Goal: Transaction & Acquisition: Obtain resource

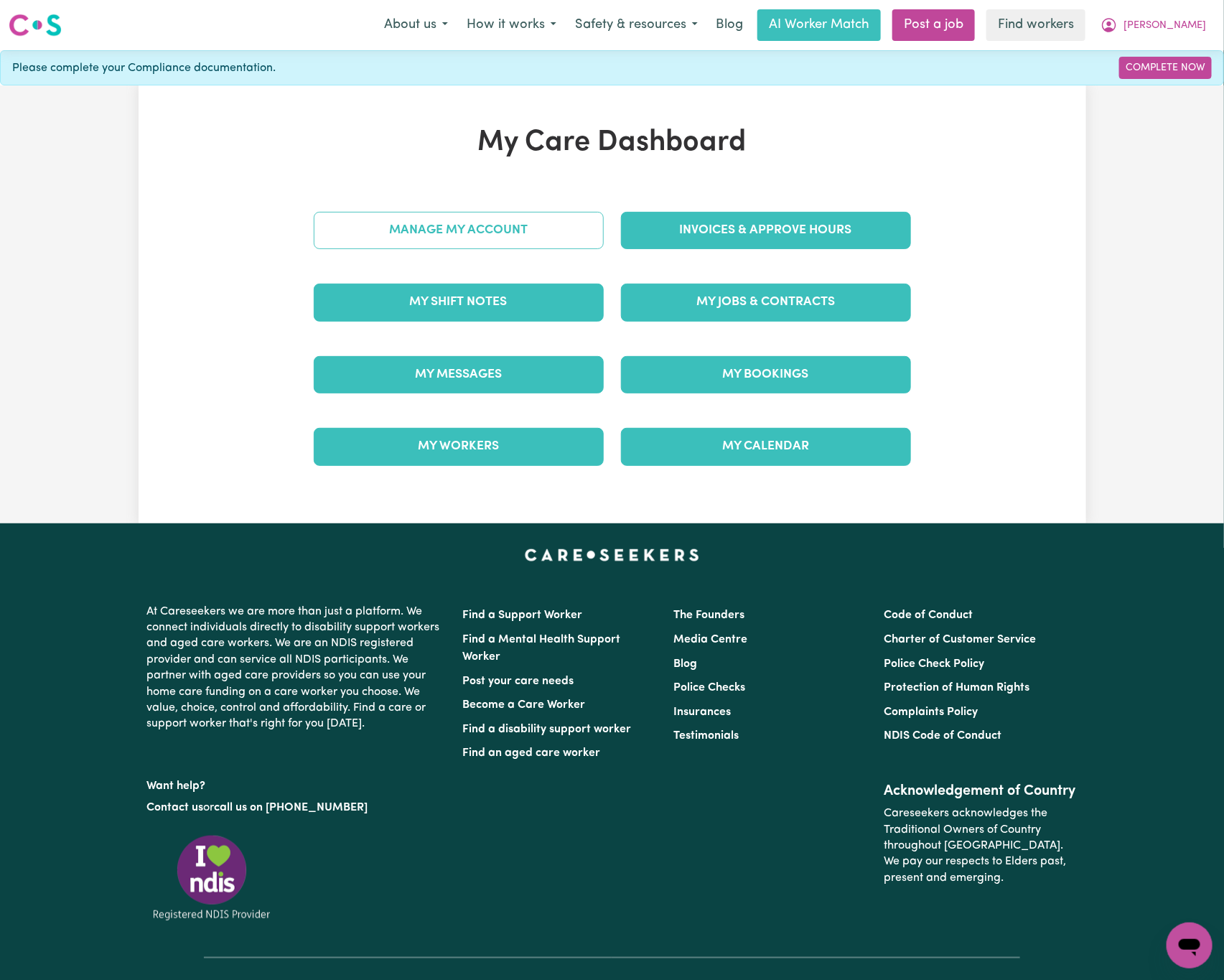
click at [581, 245] on link "Manage My Account" at bounding box center [459, 231] width 290 height 37
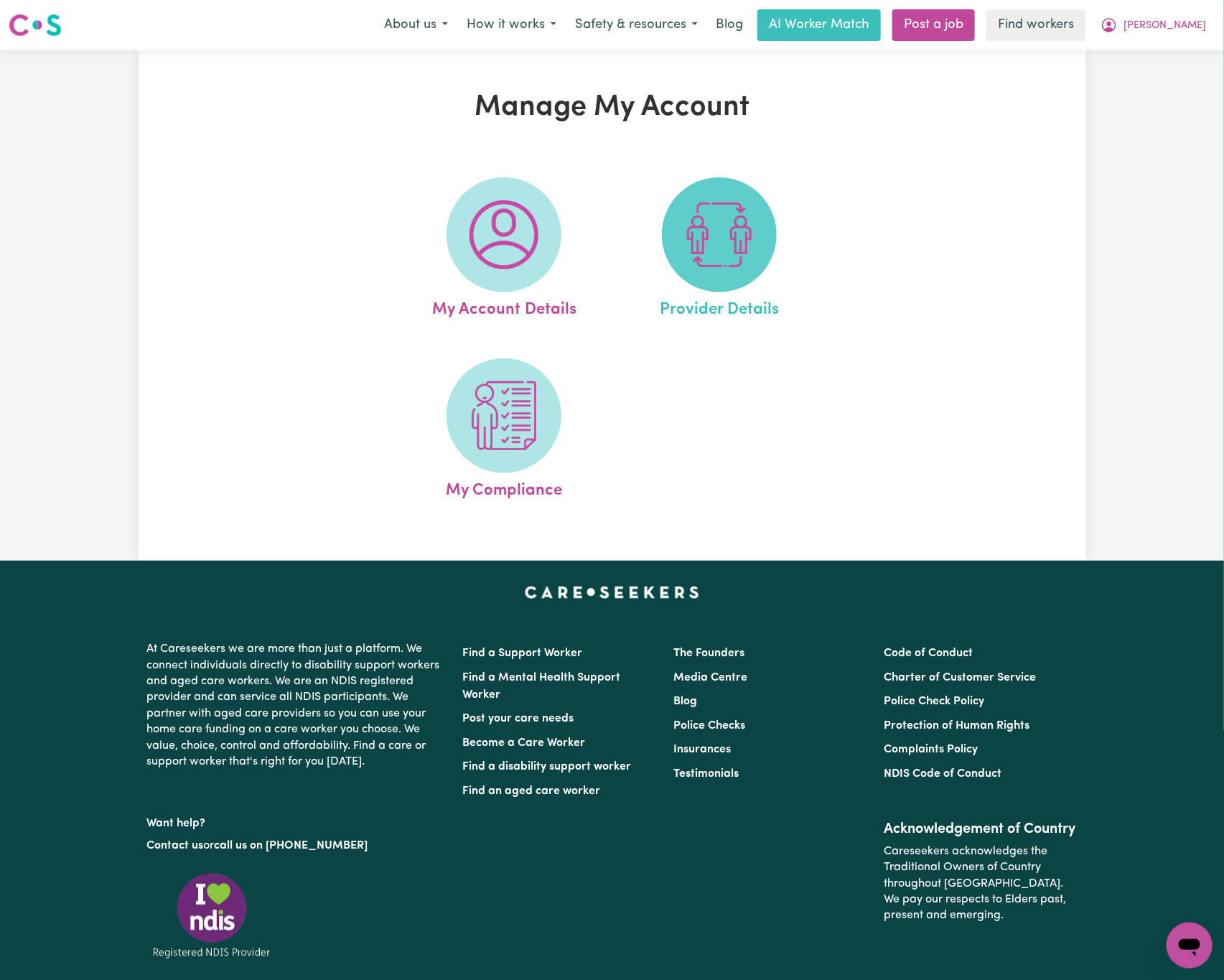
click at [726, 253] on img at bounding box center [719, 234] width 69 height 69
select select "NDIS_FUNDING_PLAN_MANAGED"
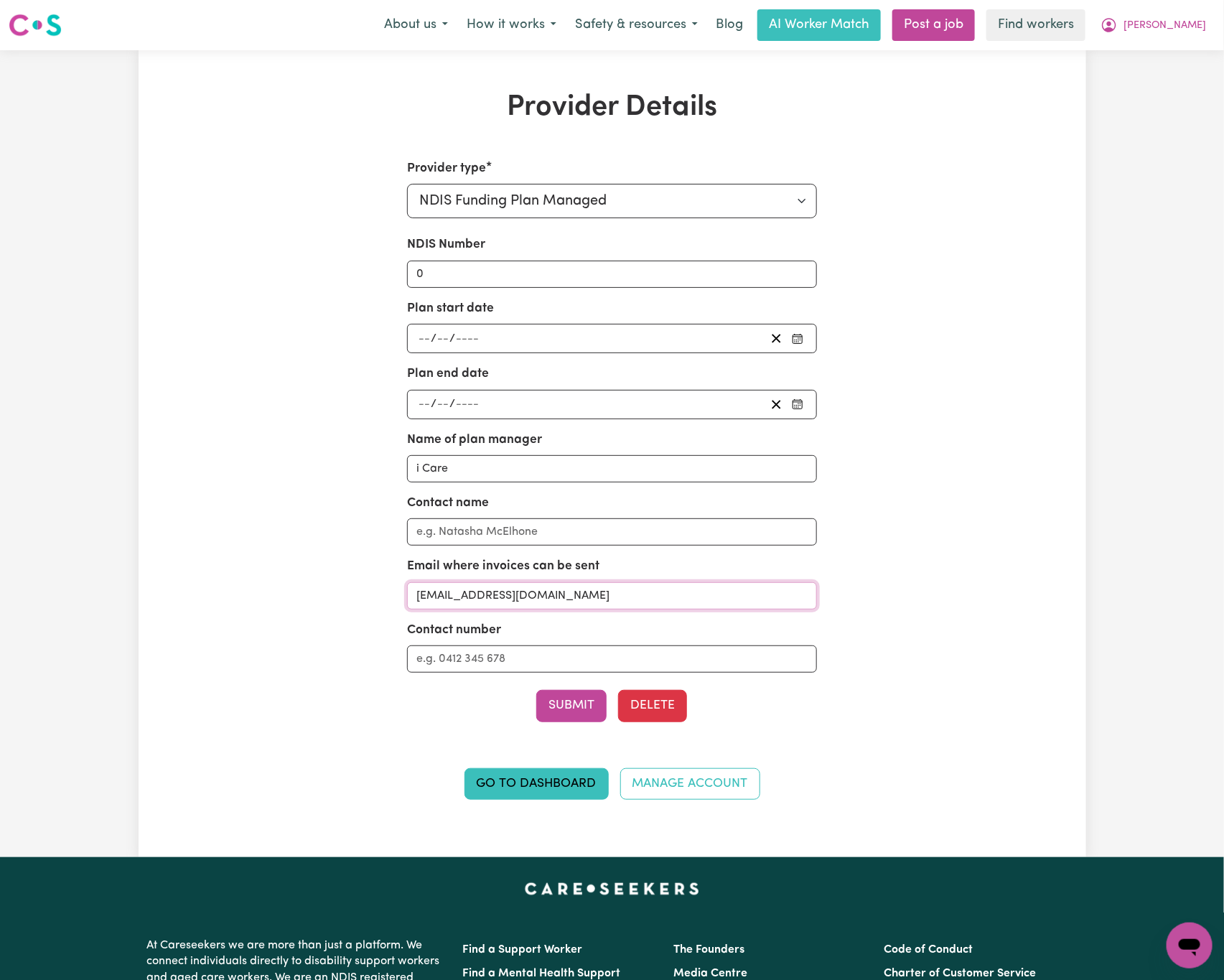
click at [635, 606] on input "[EMAIL_ADDRESS][DOMAIN_NAME]" at bounding box center [612, 596] width 410 height 27
click at [1186, 32] on span "[PERSON_NAME]" at bounding box center [1164, 26] width 83 height 16
click at [1187, 45] on link "My Dashboard" at bounding box center [1158, 56] width 113 height 27
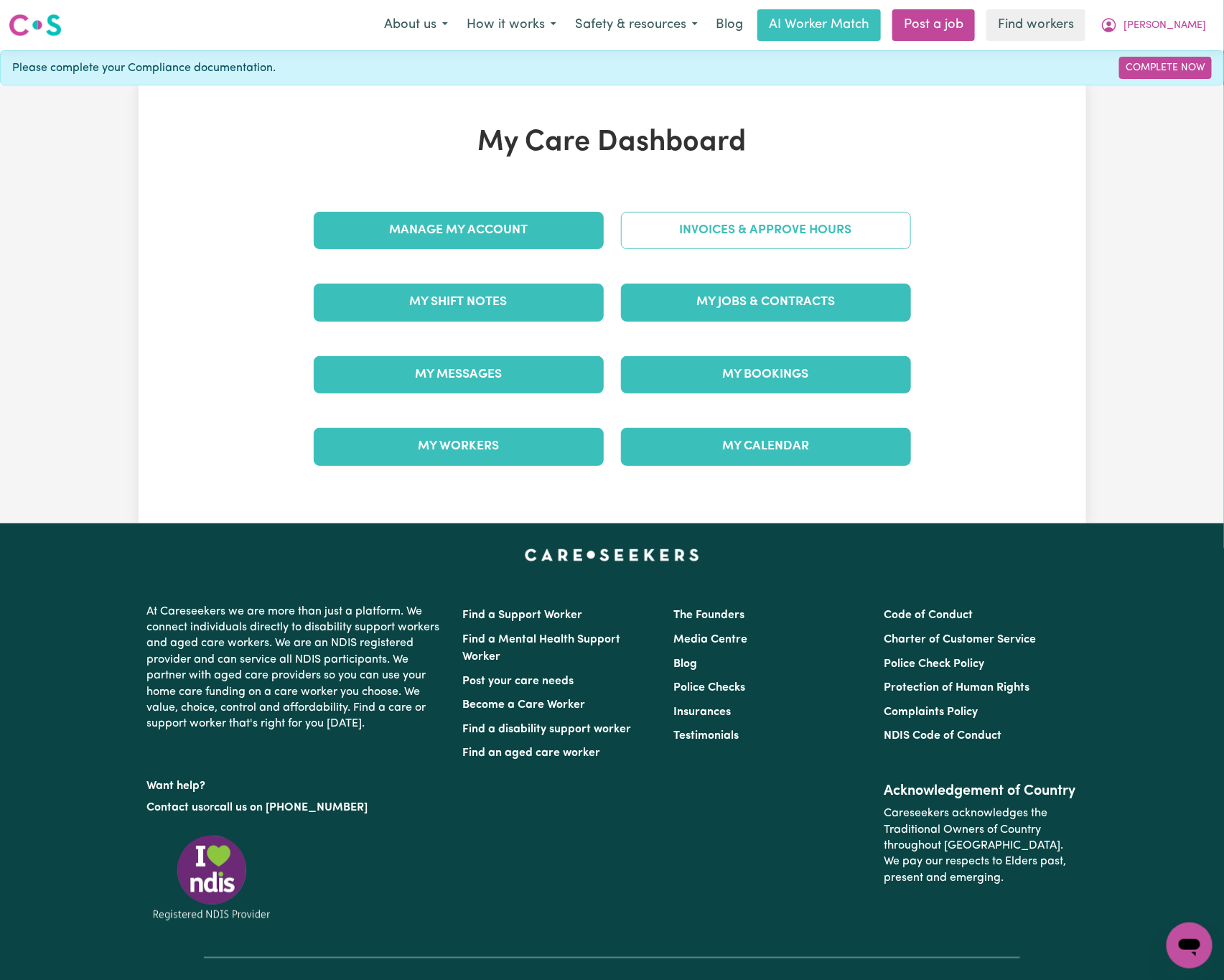
click at [823, 239] on link "Invoices & Approve Hours" at bounding box center [766, 231] width 290 height 37
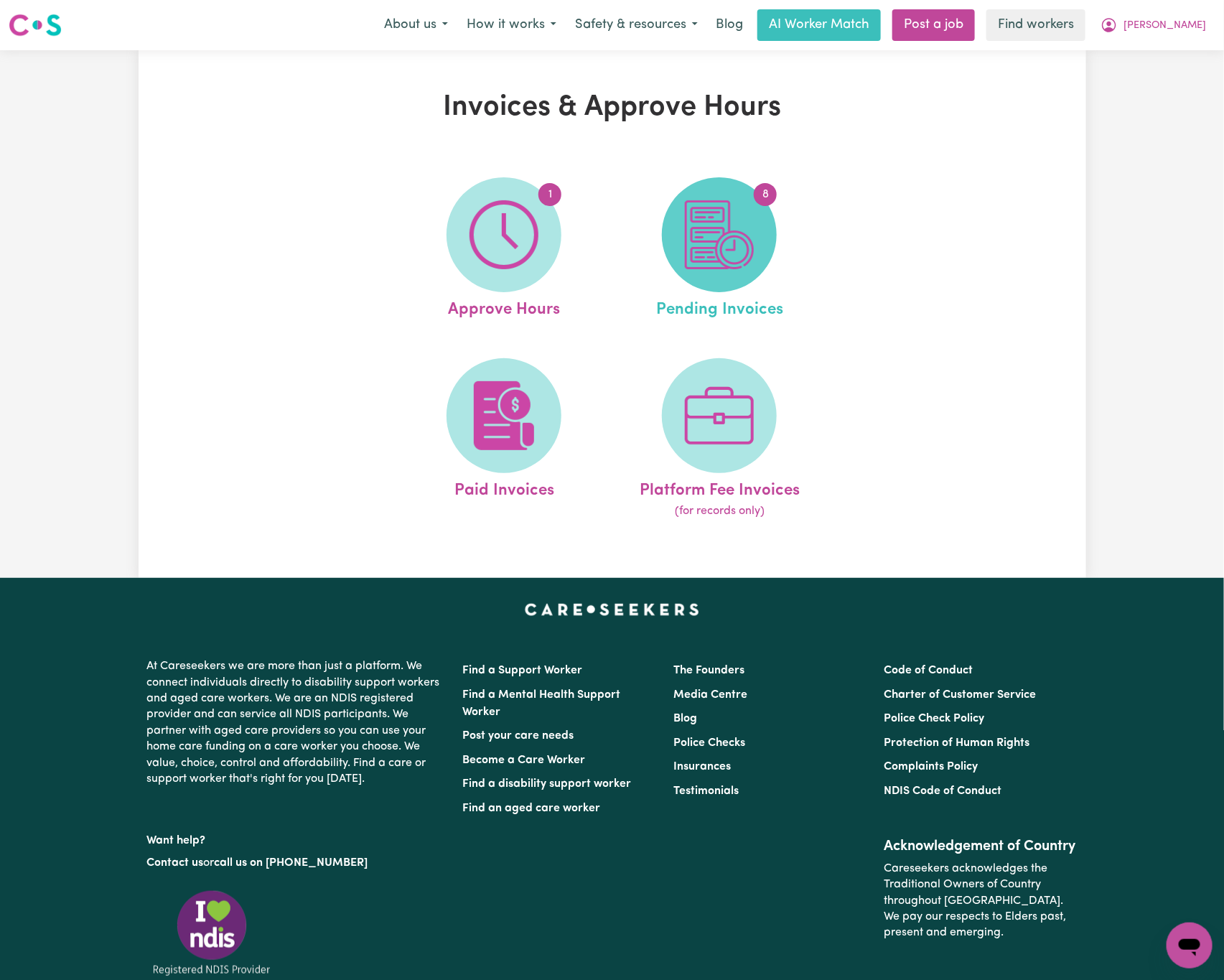
click at [720, 252] on img at bounding box center [719, 234] width 69 height 69
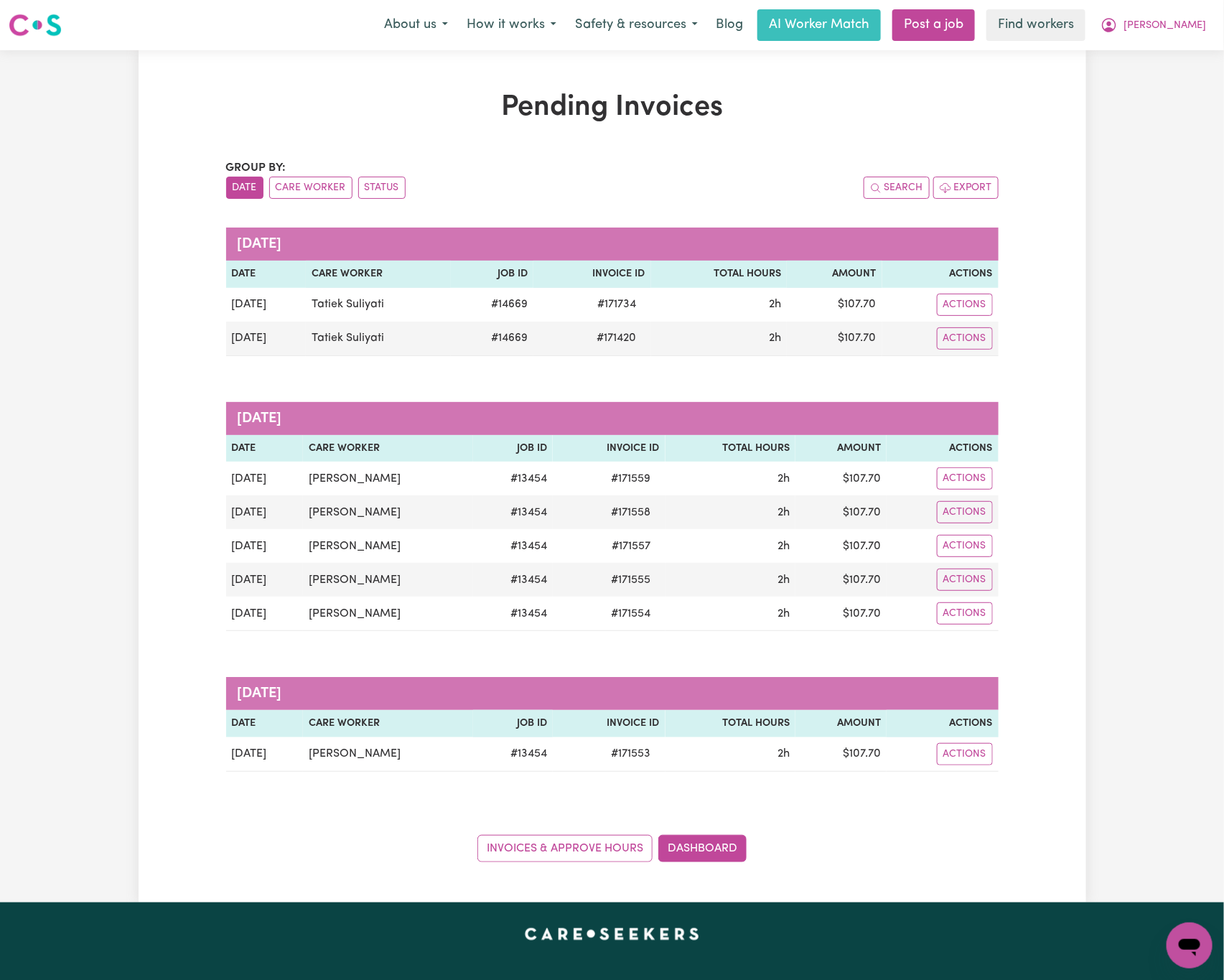
click at [702, 187] on div "Search Export" at bounding box center [805, 187] width 386 height 22
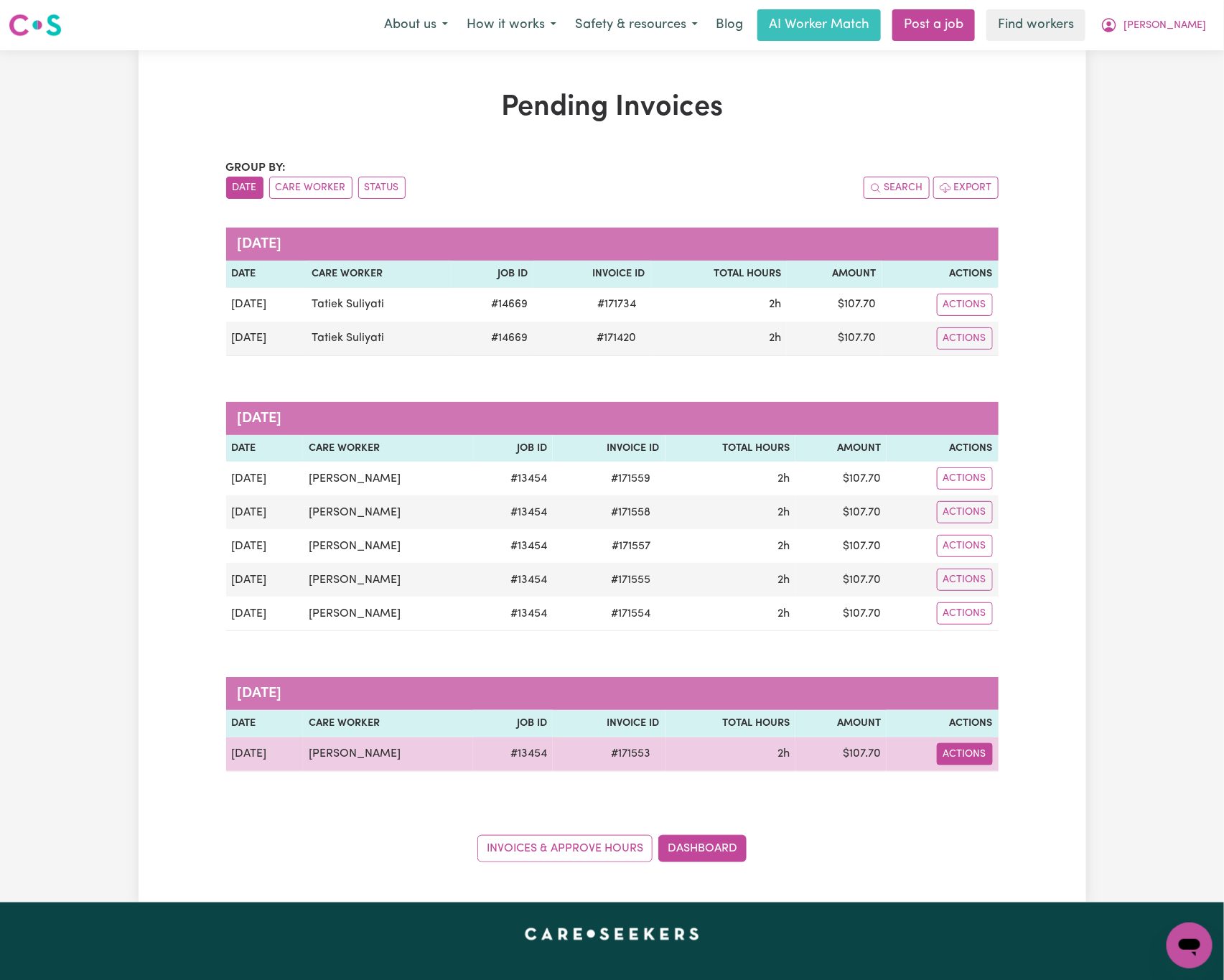
click at [975, 765] on button "Actions" at bounding box center [965, 754] width 56 height 22
click at [1012, 793] on link "Download Invoice" at bounding box center [1001, 788] width 131 height 29
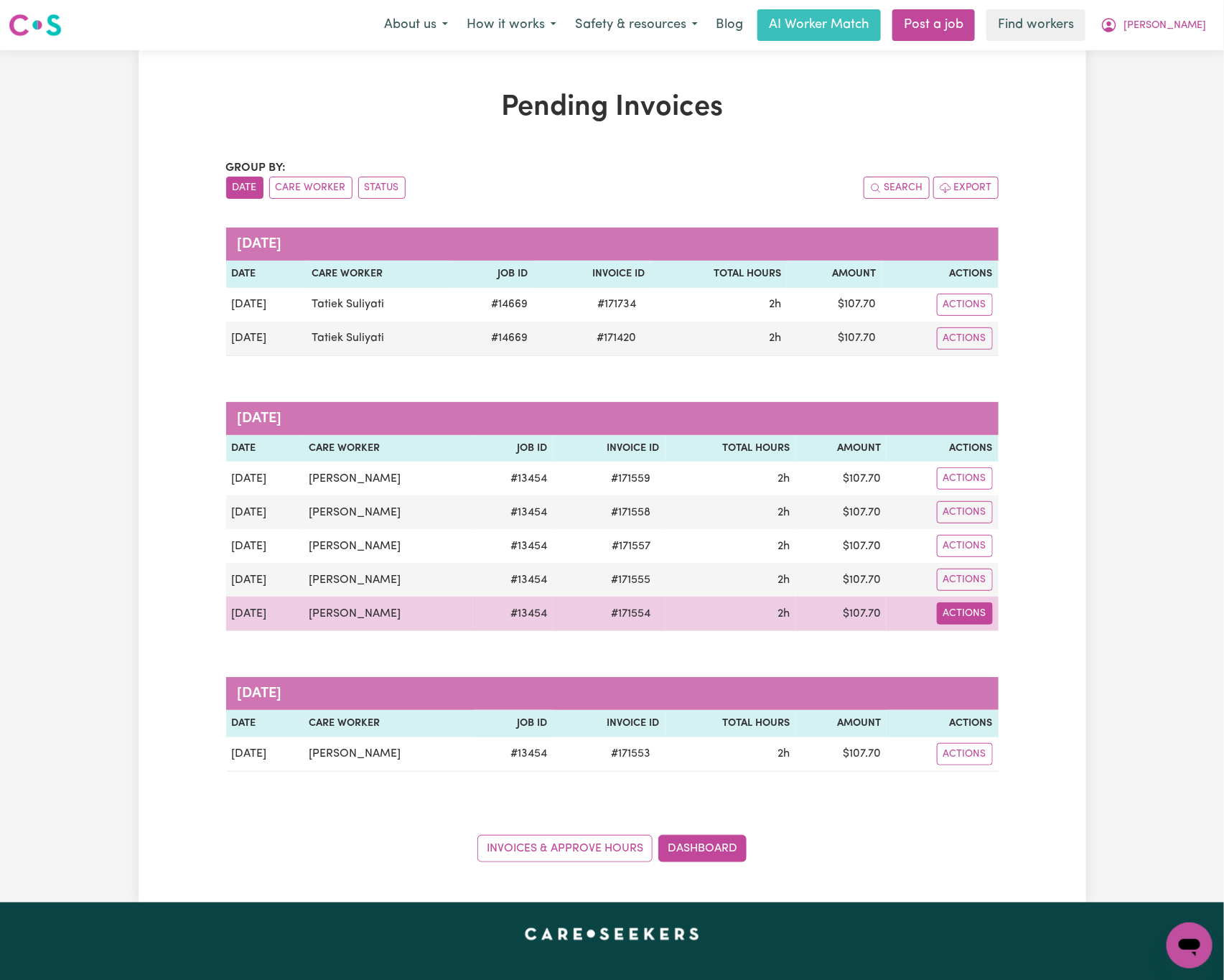
click at [979, 616] on button "Actions" at bounding box center [965, 614] width 56 height 22
click at [1012, 645] on link "Download Invoice" at bounding box center [1002, 649] width 131 height 29
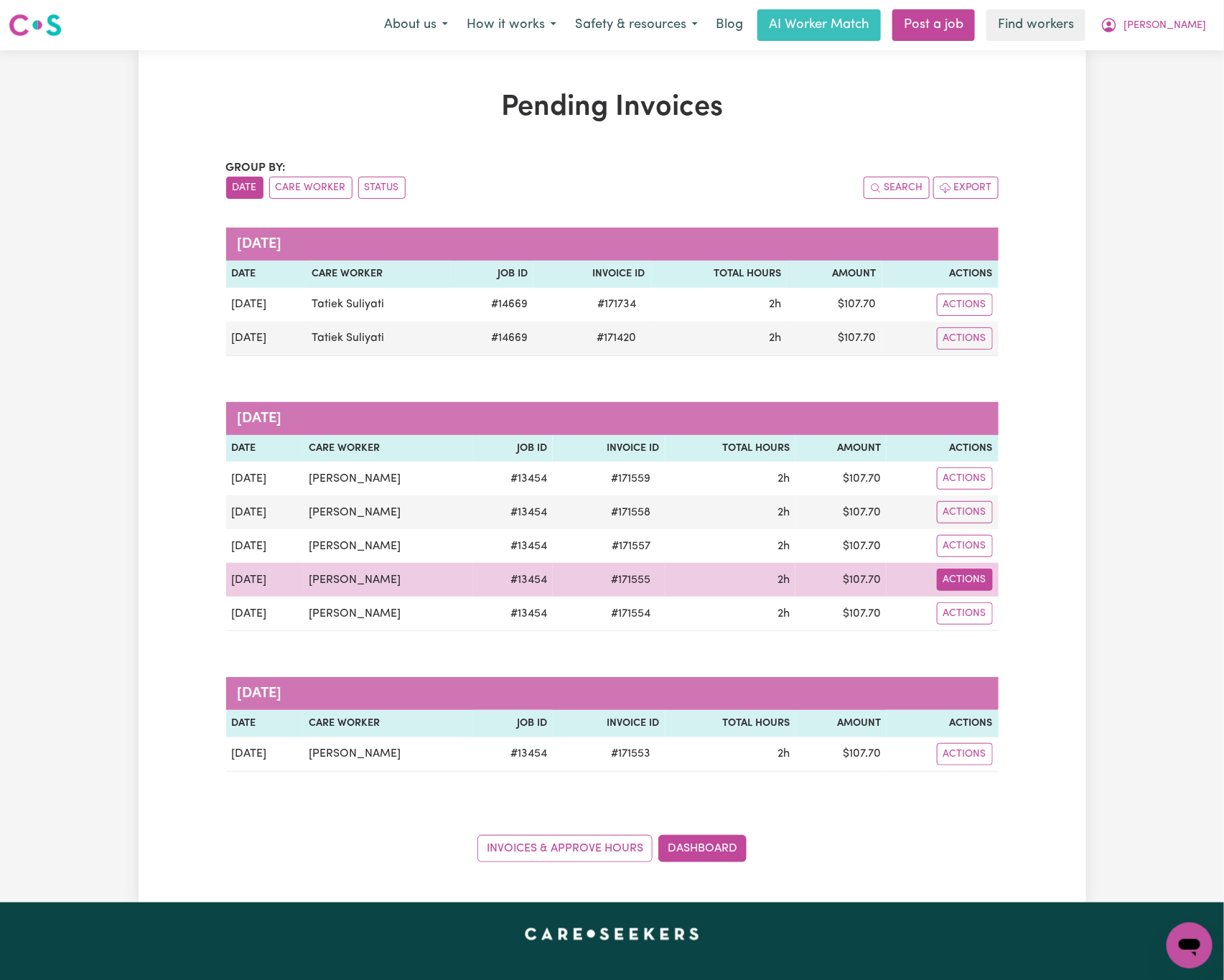
click at [984, 591] on button "Actions" at bounding box center [965, 580] width 56 height 22
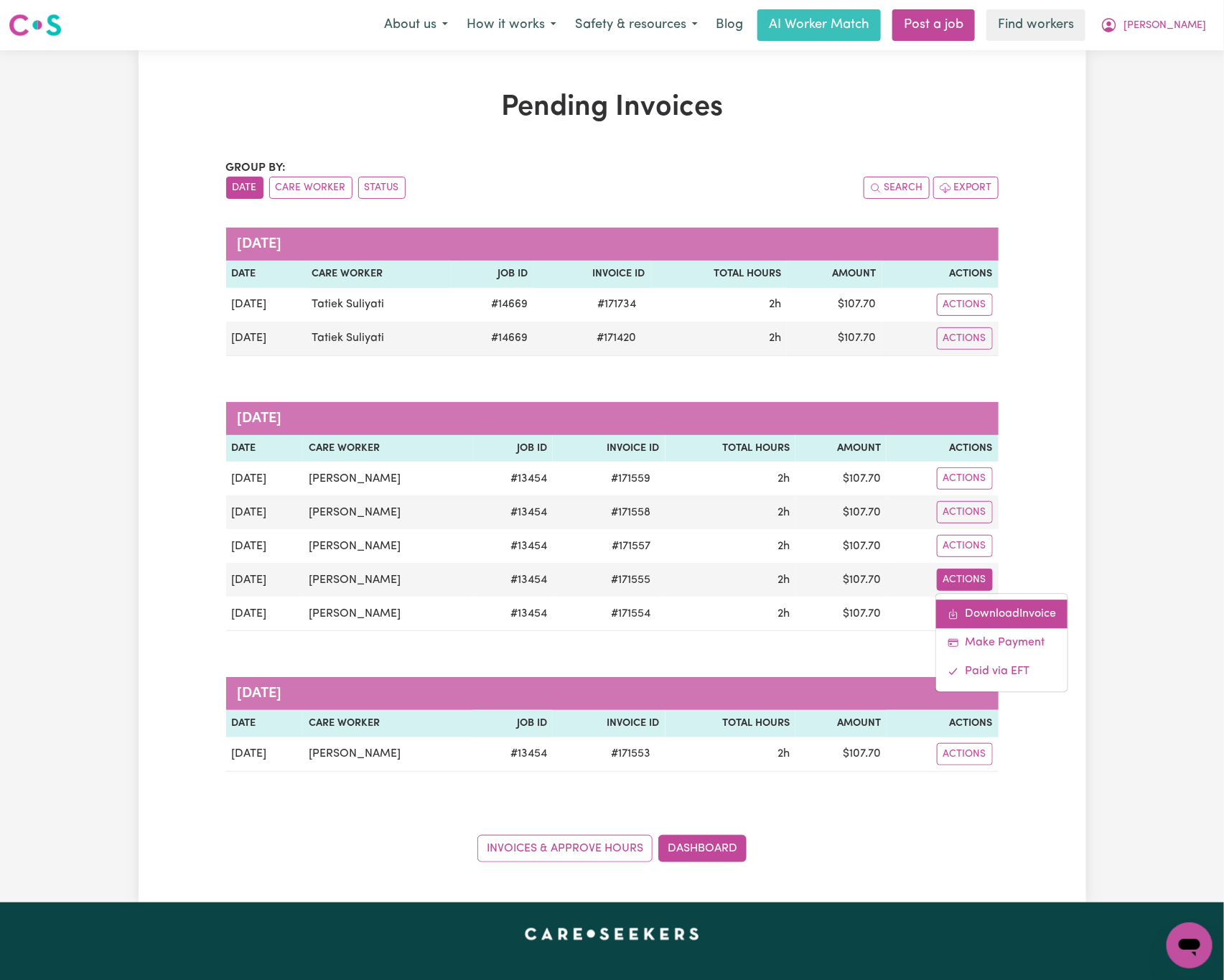
click at [1021, 621] on link "Download Invoice" at bounding box center [1002, 615] width 131 height 29
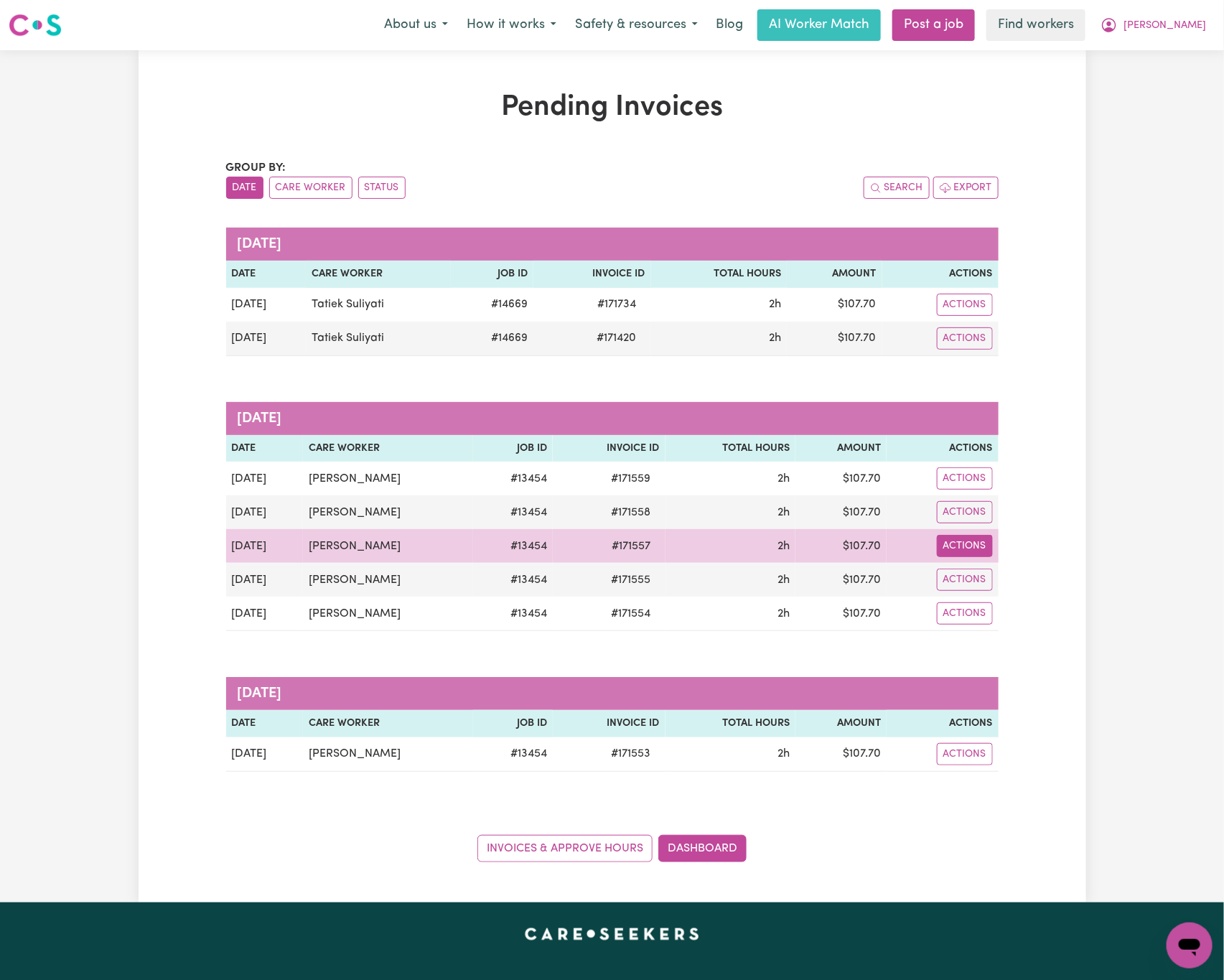
click at [974, 545] on button "Actions" at bounding box center [965, 546] width 56 height 22
click at [1006, 577] on link "Download Invoice" at bounding box center [1002, 582] width 131 height 29
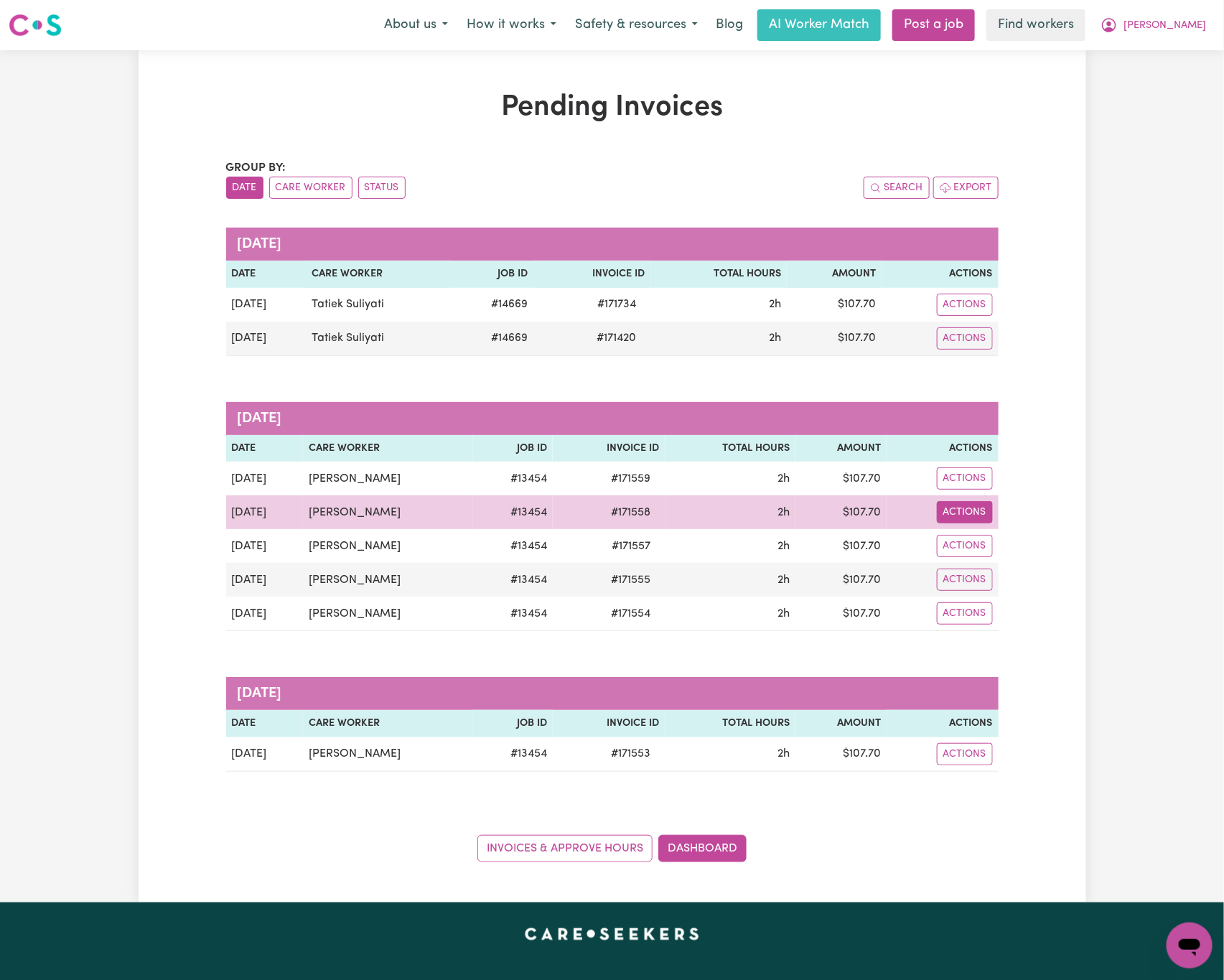
drag, startPoint x: 978, startPoint y: 518, endPoint x: 984, endPoint y: 525, distance: 9.2
click at [978, 519] on button "Actions" at bounding box center [965, 513] width 56 height 22
click at [1006, 550] on link "Download Invoice" at bounding box center [1002, 547] width 131 height 29
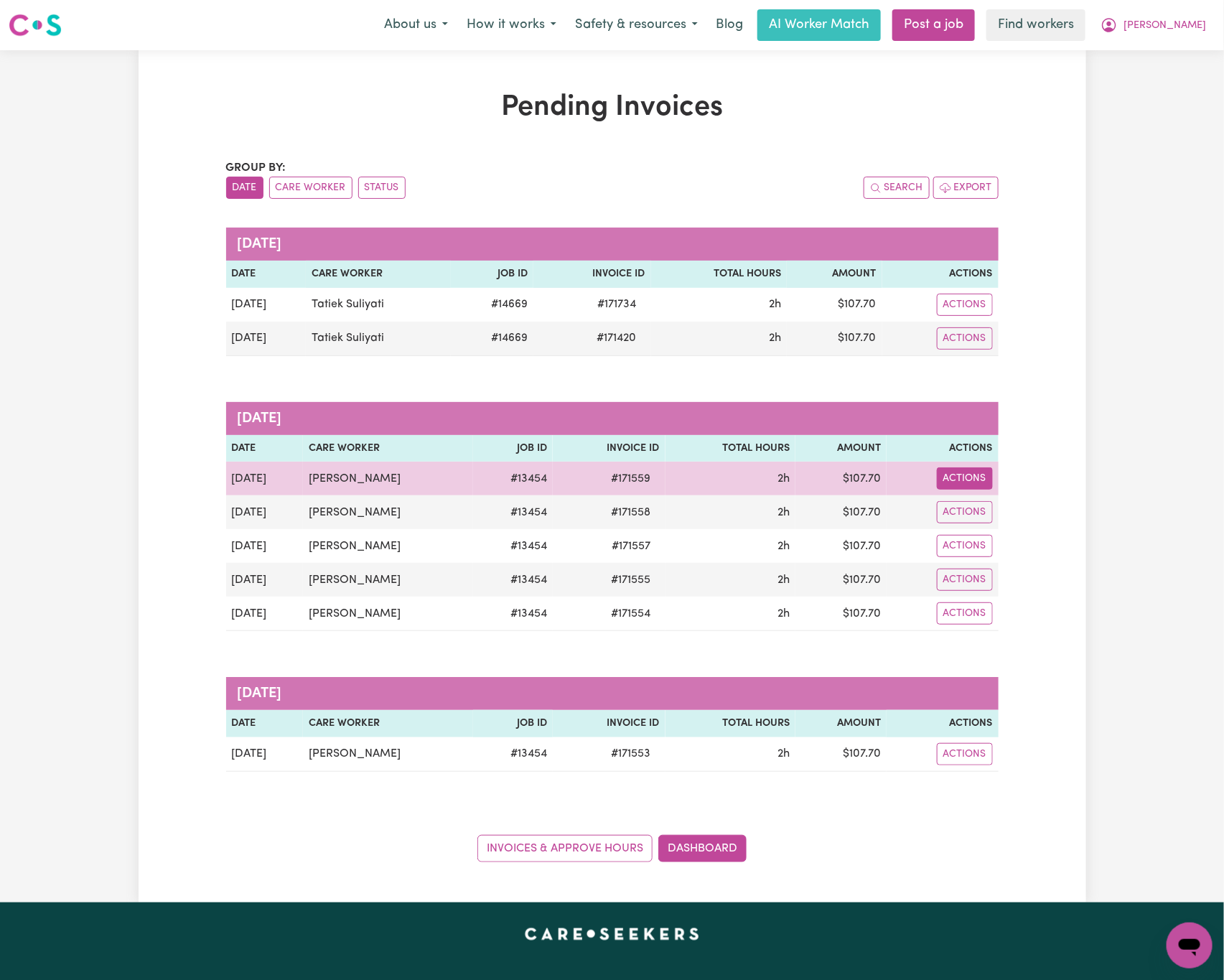
click at [967, 488] on button "Actions" at bounding box center [965, 479] width 56 height 22
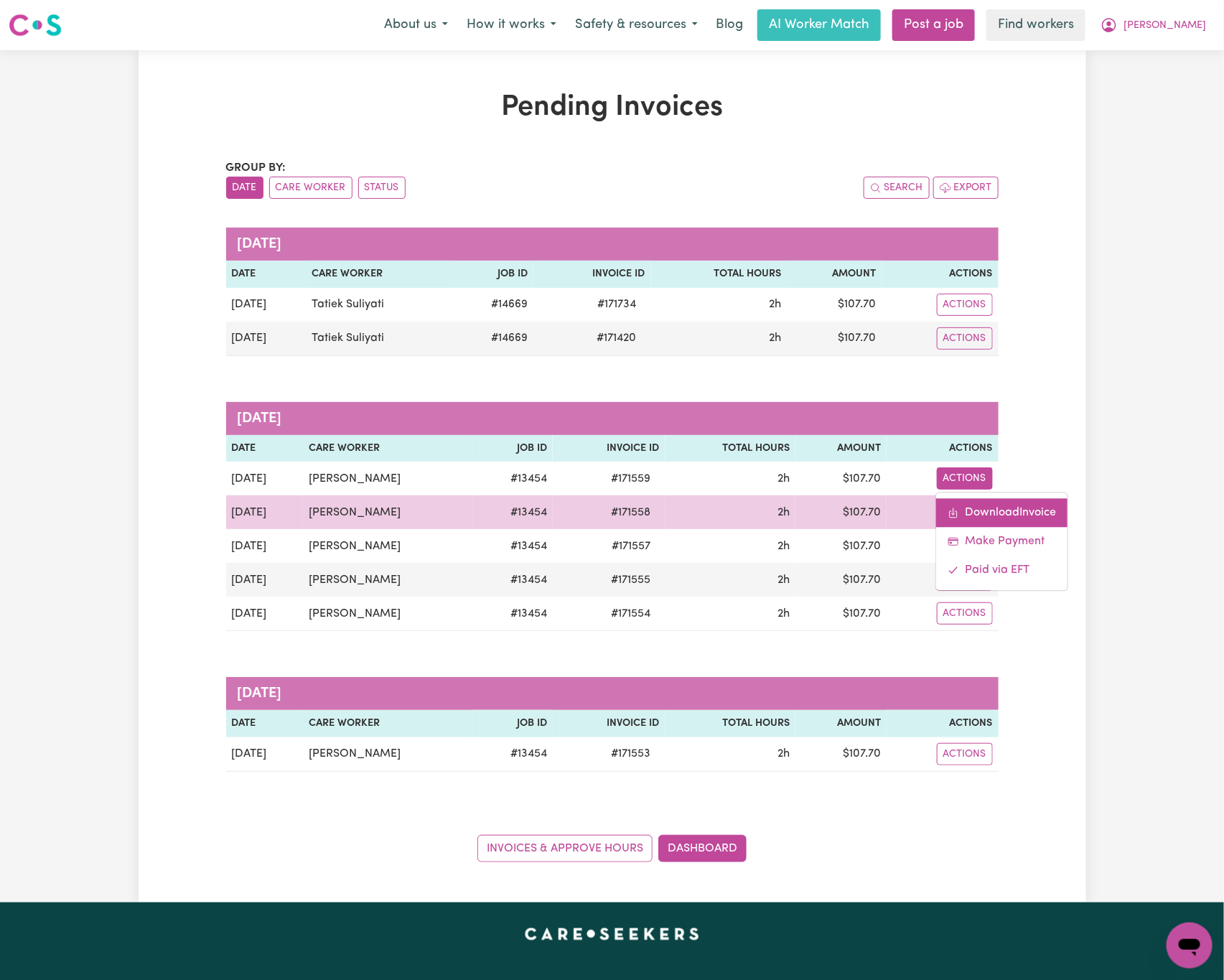
click at [983, 508] on link "Download Invoice" at bounding box center [1002, 513] width 131 height 29
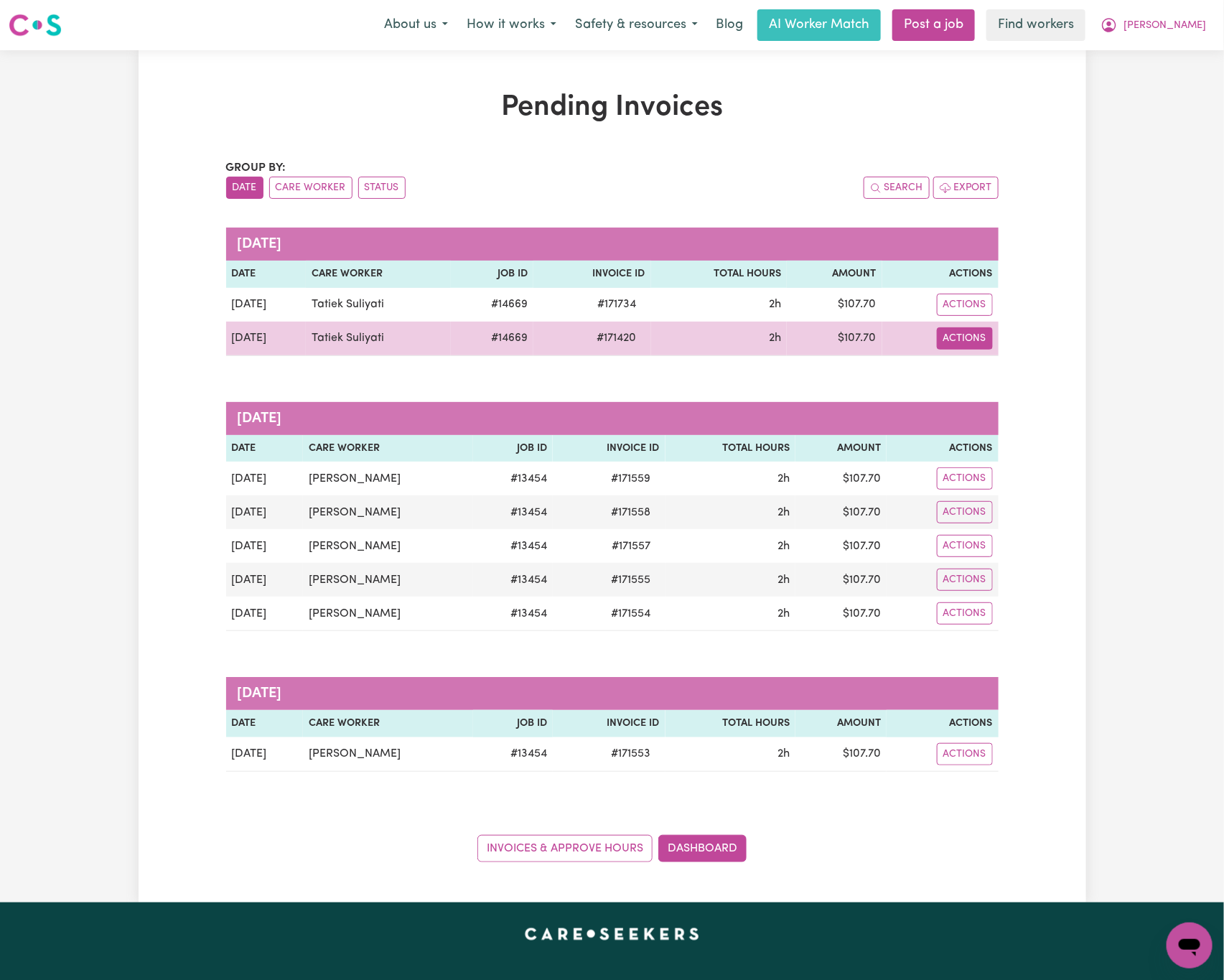
click at [975, 341] on button "Actions" at bounding box center [965, 339] width 56 height 22
click at [1004, 364] on link "Download Invoice" at bounding box center [1002, 373] width 131 height 29
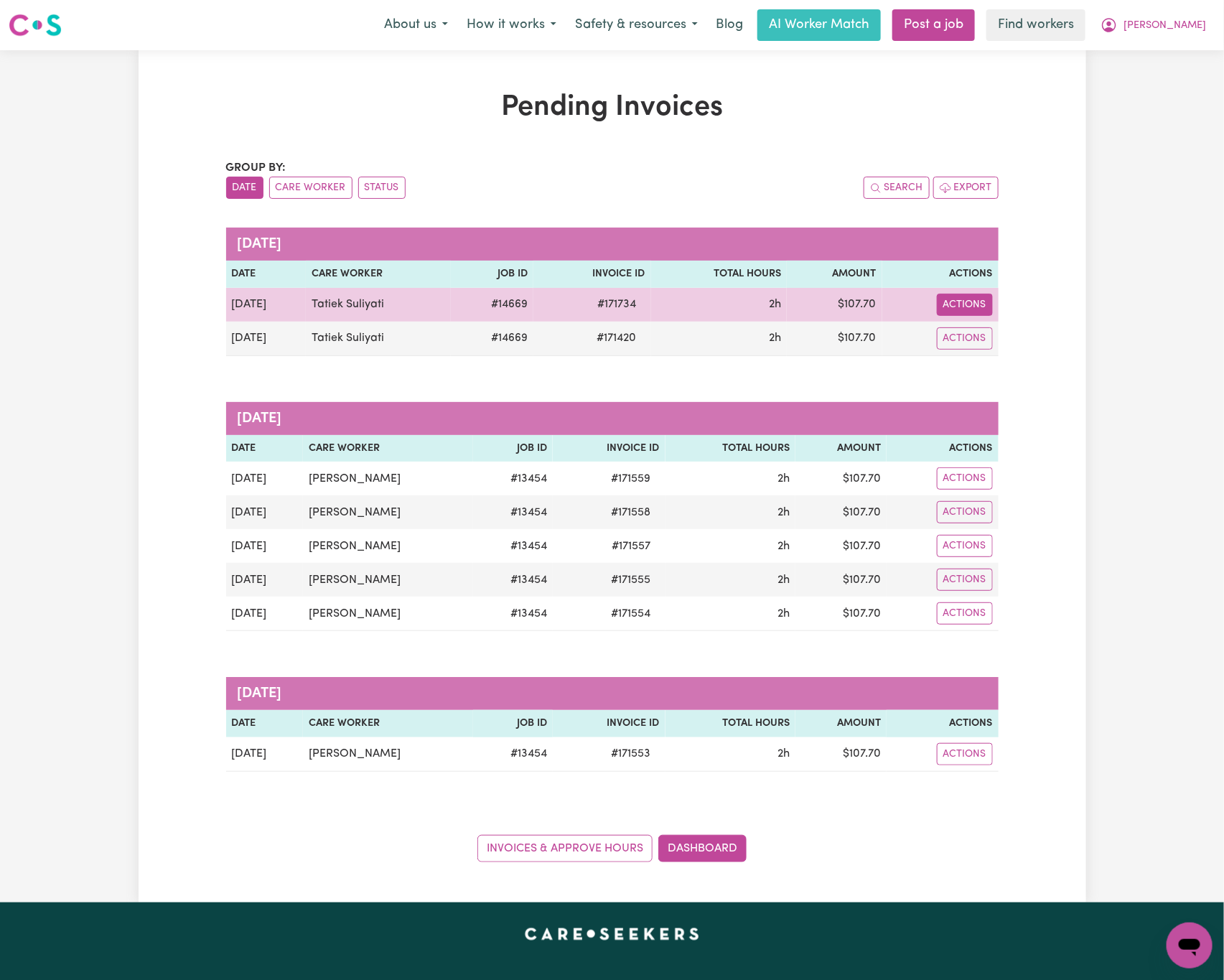
click at [978, 304] on button "Actions" at bounding box center [965, 305] width 56 height 22
click at [1004, 326] on link "Download Invoice" at bounding box center [1002, 339] width 131 height 29
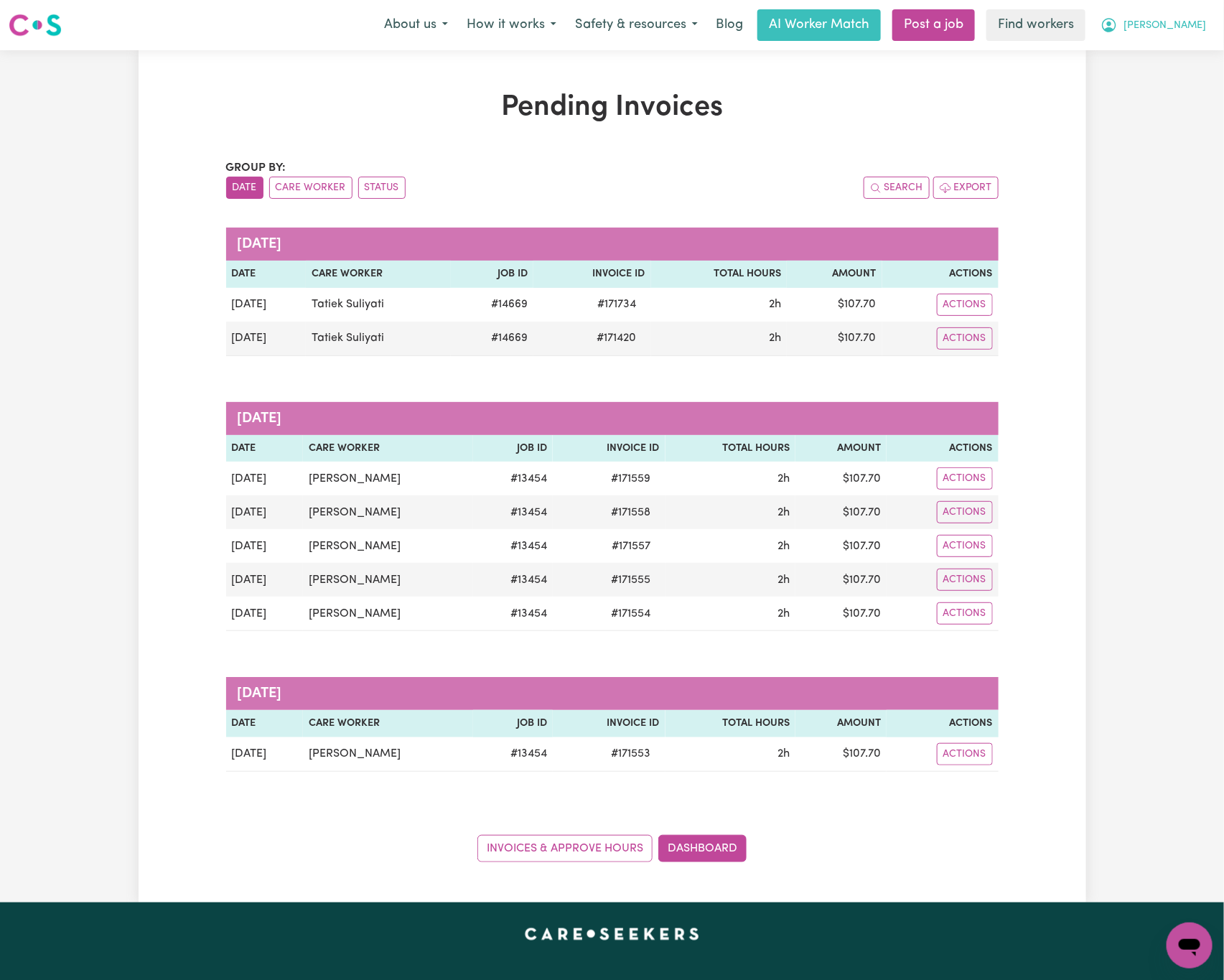
click at [1181, 16] on button "[PERSON_NAME]" at bounding box center [1153, 25] width 124 height 30
click at [1192, 76] on link "Logout" at bounding box center [1158, 83] width 113 height 27
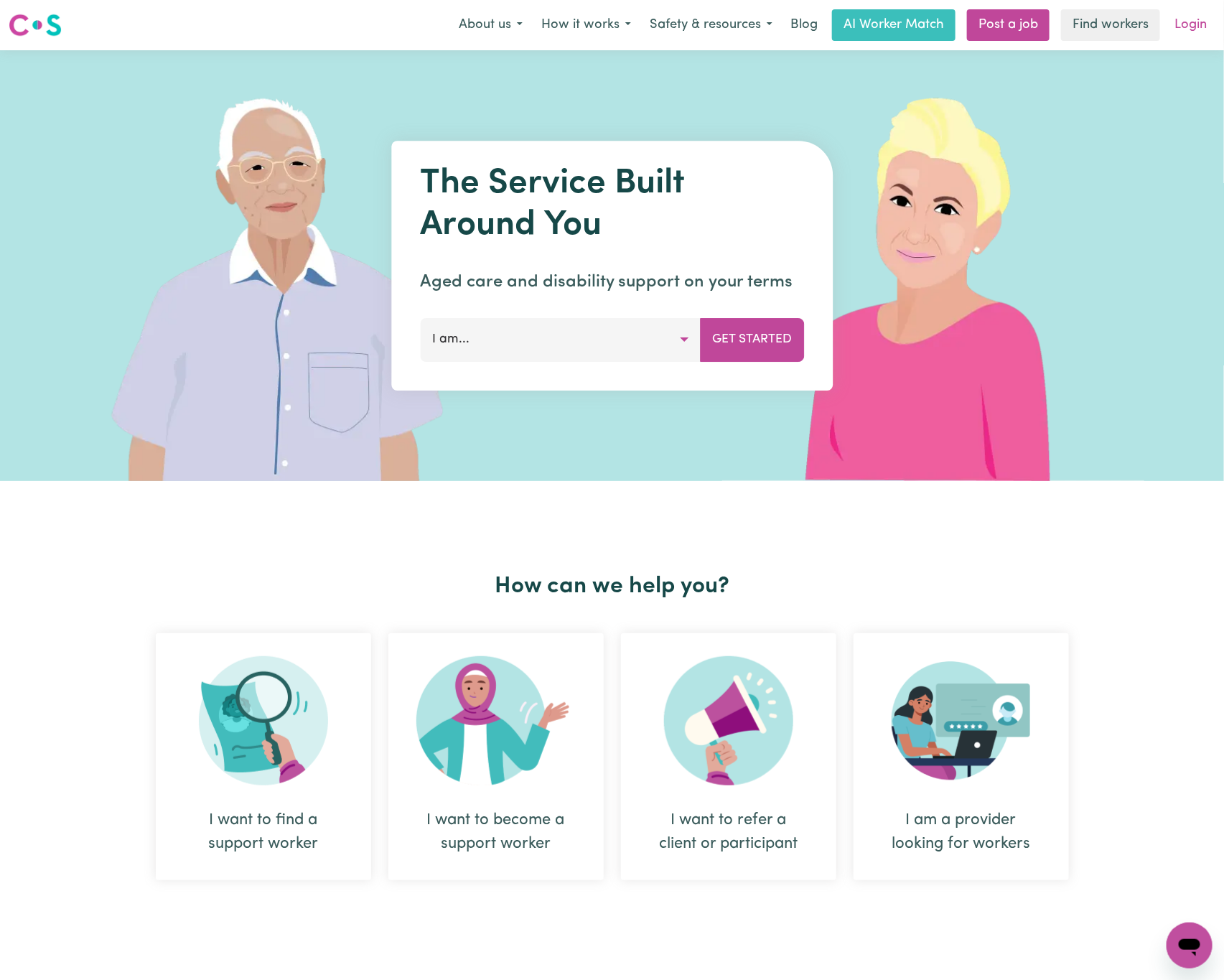
click at [1202, 24] on link "Login" at bounding box center [1191, 25] width 49 height 32
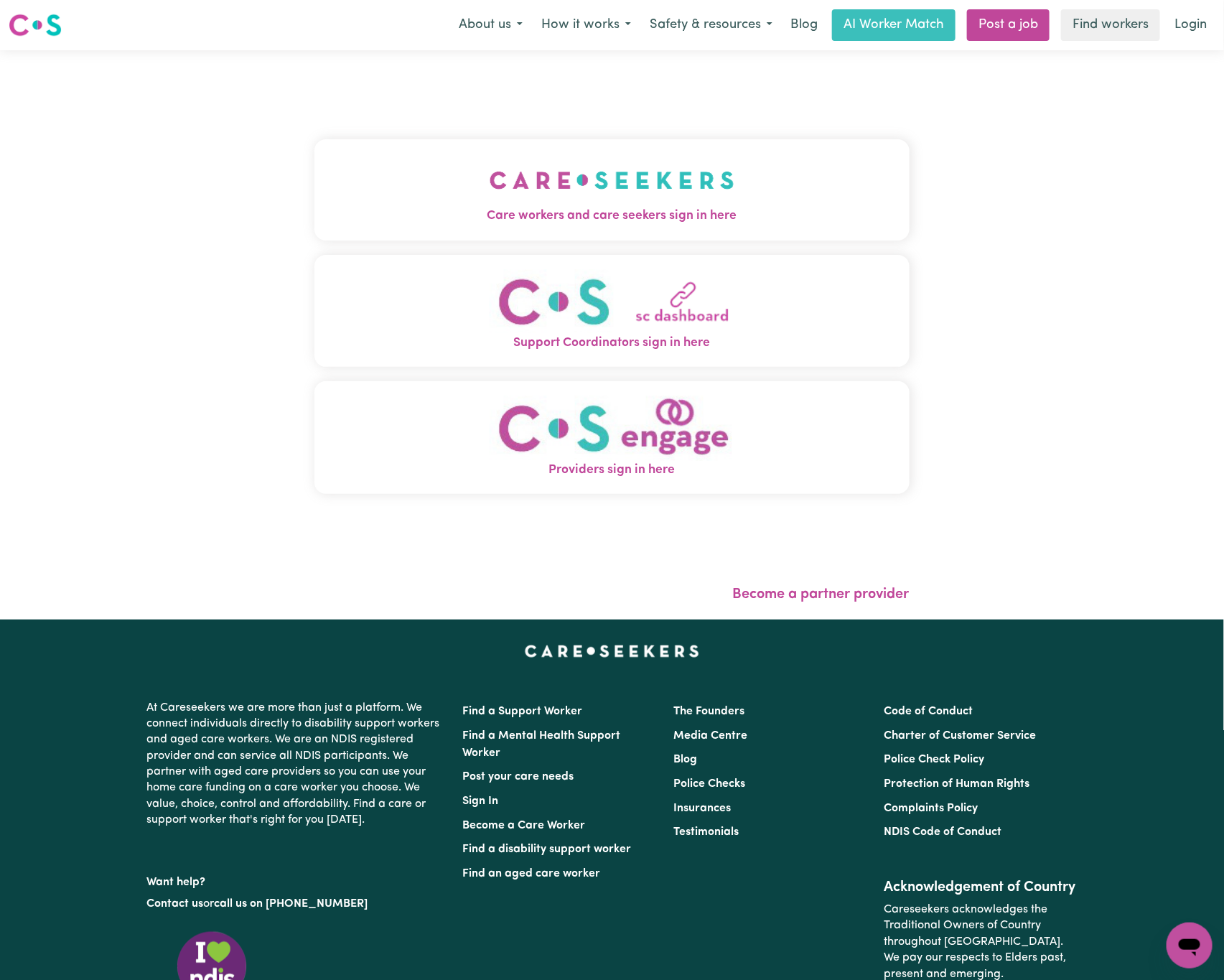
click at [415, 221] on span "Care workers and care seekers sign in here" at bounding box center [611, 216] width 595 height 19
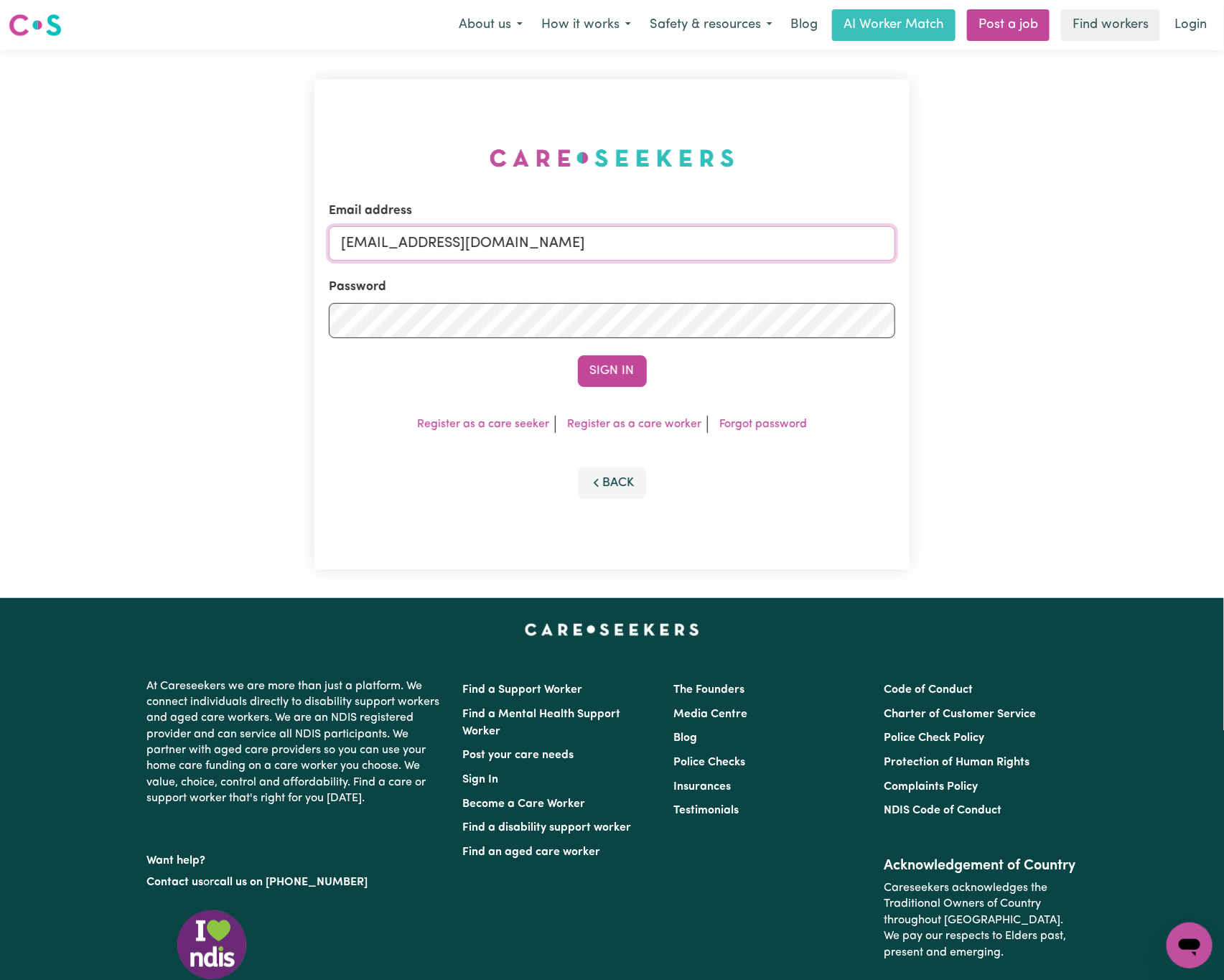
drag, startPoint x: 418, startPoint y: 235, endPoint x: 1267, endPoint y: 232, distance: 849.0
click at [1223, 232] on html "Menu About us How it works Safety & resources Blog AI Worker Match Post a job F…" at bounding box center [612, 584] width 1224 height 1169
paste input "RobertMoorWC"
type input "[EMAIL_ADDRESS][DOMAIN_NAME]"
click at [578, 356] on button "Sign In" at bounding box center [612, 371] width 69 height 32
